Goal: Transaction & Acquisition: Purchase product/service

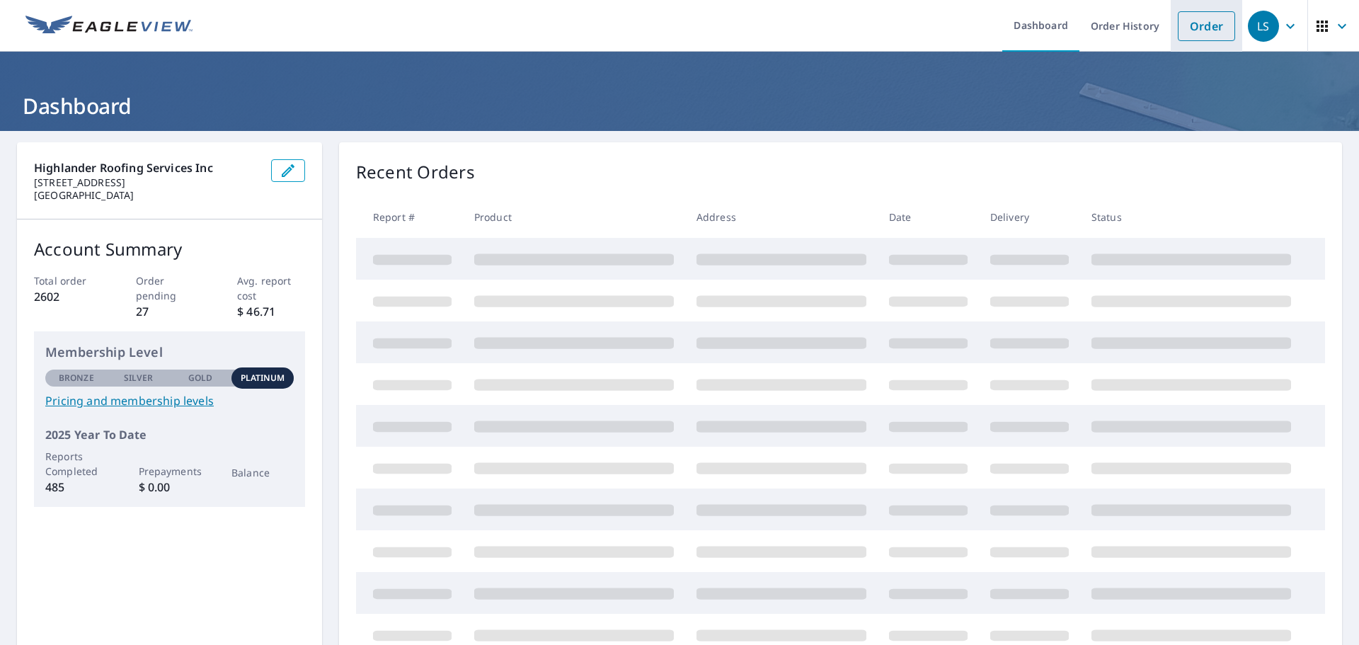
click at [1197, 24] on link "Order" at bounding box center [1206, 26] width 57 height 30
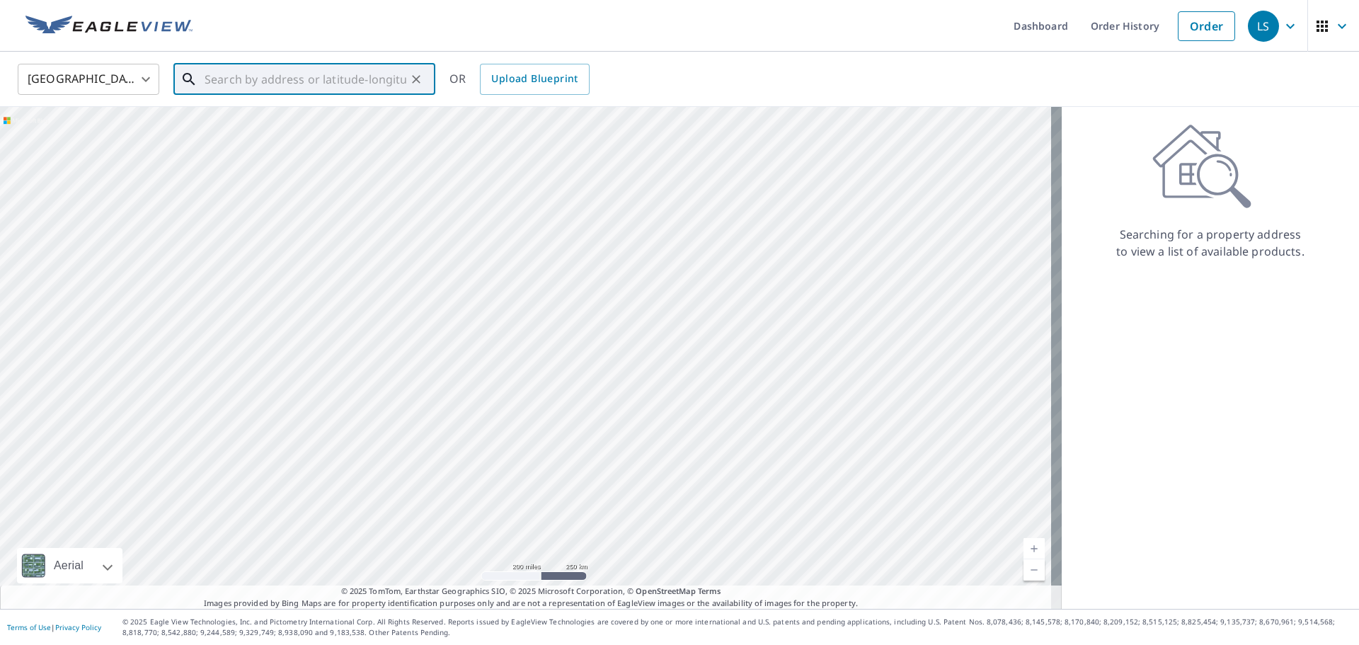
paste input "[STREET_ADDRESS][PERSON_NAME]"
click at [239, 131] on p "Sylva, NC 28779" at bounding box center [313, 136] width 222 height 14
type input "[STREET_ADDRESS][PERSON_NAME]"
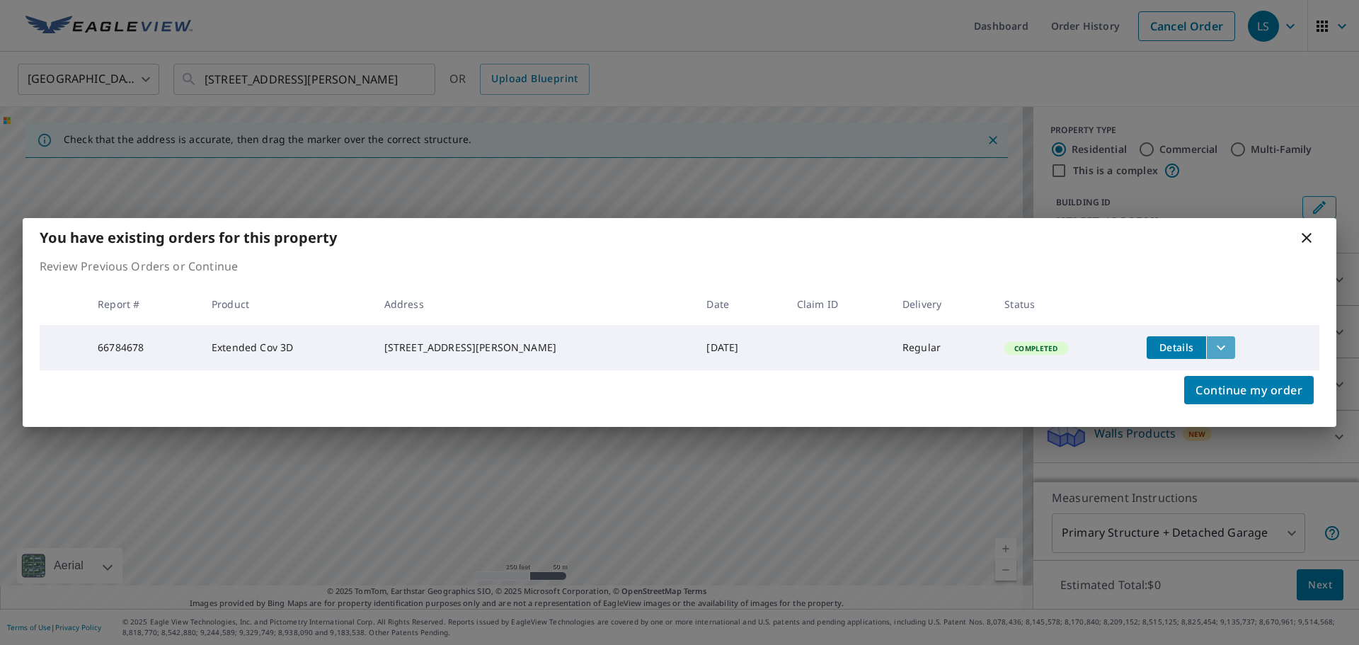
click at [1213, 348] on icon "filesDropdownBtn-66784678" at bounding box center [1221, 347] width 17 height 17
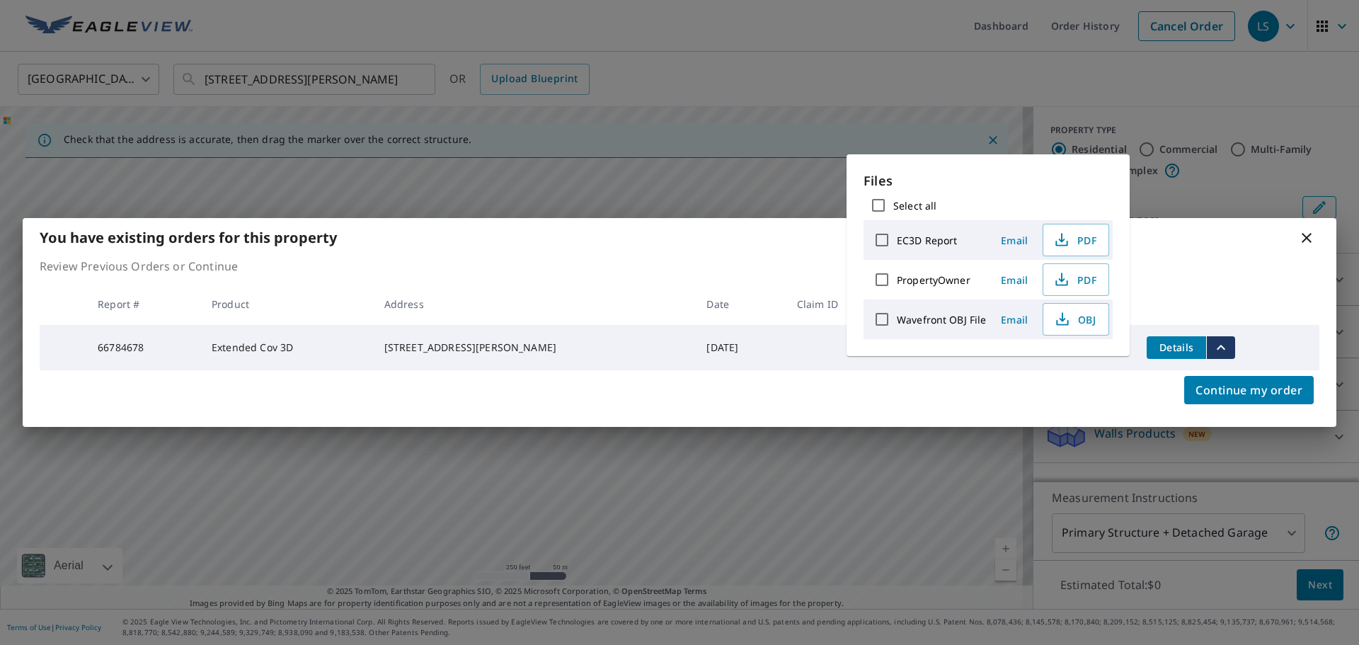
click at [948, 280] on label "PropertyOwner" at bounding box center [934, 279] width 74 height 13
click at [897, 280] on input "PropertyOwner" at bounding box center [882, 280] width 30 height 30
checkbox input "true"
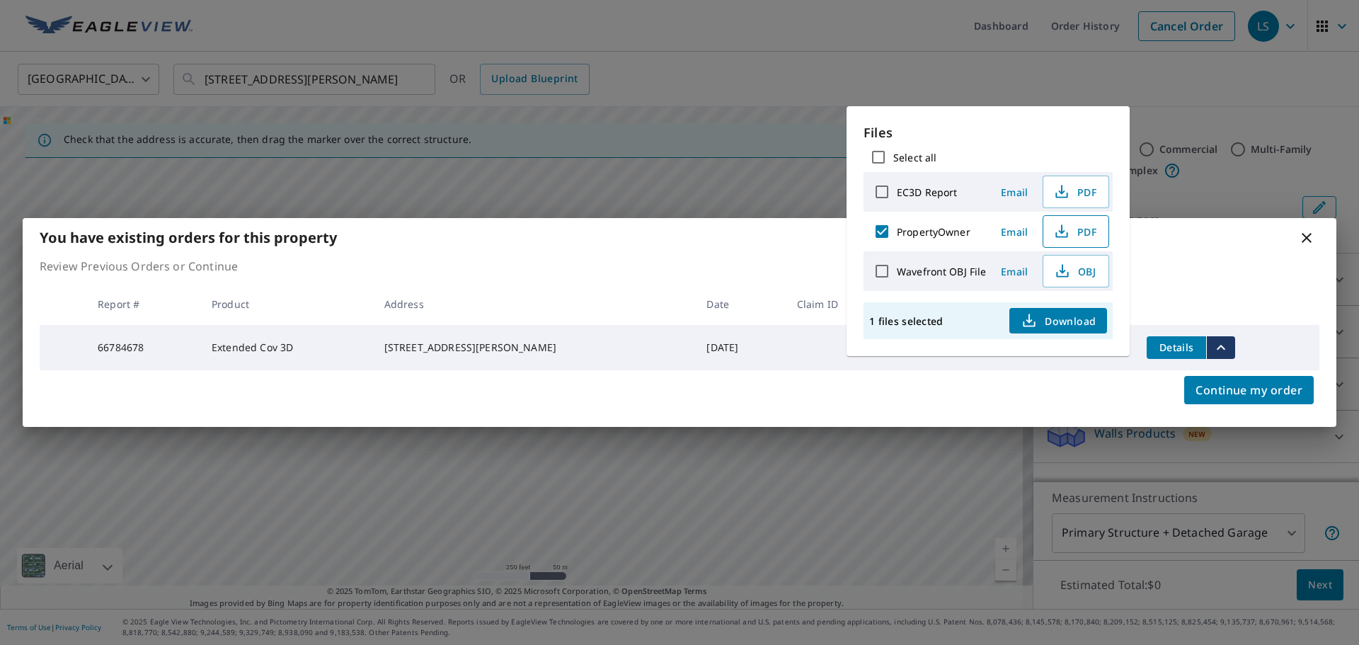
click at [1071, 236] on span "PDF" at bounding box center [1074, 231] width 45 height 17
click at [1089, 193] on span "PDF" at bounding box center [1074, 191] width 45 height 17
click at [124, 33] on div "You have existing orders for this property Review Previous Orders or Continue R…" at bounding box center [679, 322] width 1359 height 645
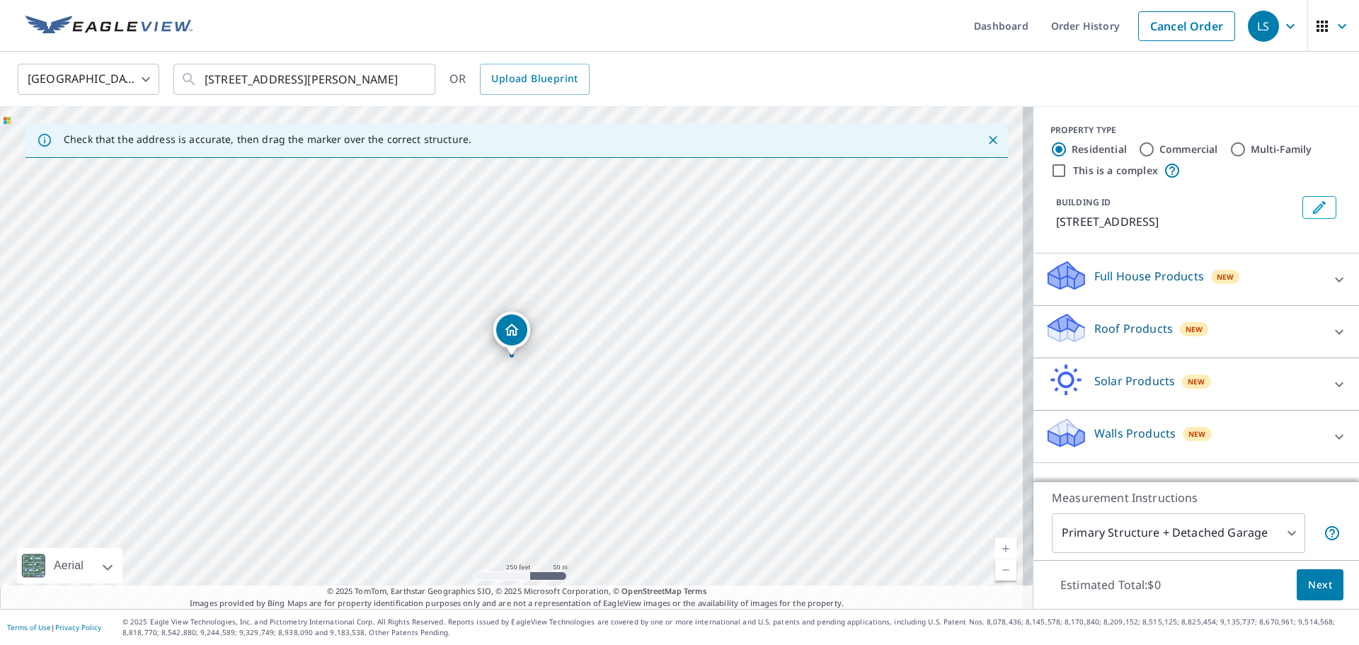
drag, startPoint x: 210, startPoint y: 29, endPoint x: 76, endPoint y: 31, distance: 133.1
click at [76, 31] on header "Dashboard Order History Cancel Order LS" at bounding box center [679, 26] width 1359 height 52
drag, startPoint x: 61, startPoint y: 0, endPoint x: 260, endPoint y: 24, distance: 200.4
click at [248, 21] on ul "Dashboard Order History Cancel Order" at bounding box center [722, 26] width 1042 height 52
